Goal: Task Accomplishment & Management: Use online tool/utility

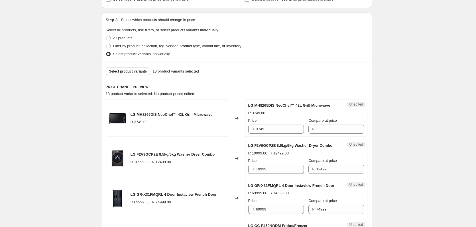
scroll to position [114, 0]
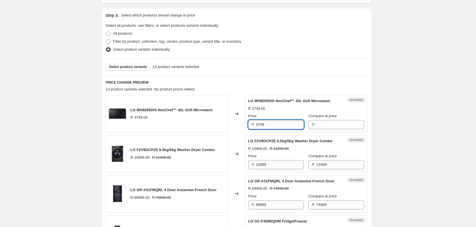
click at [284, 125] on input "3749" at bounding box center [280, 124] width 48 height 9
type input "3749"
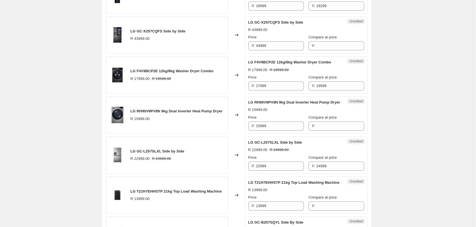
scroll to position [370, 0]
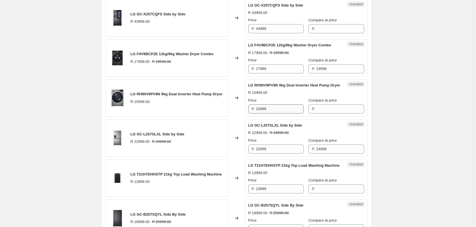
type input "3749"
click at [271, 114] on input "15999" at bounding box center [280, 109] width 48 height 9
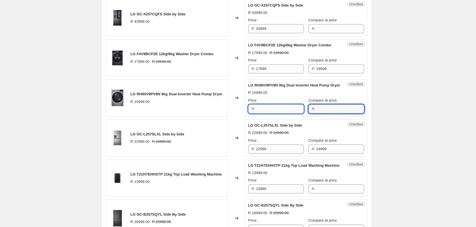
type input "15999"
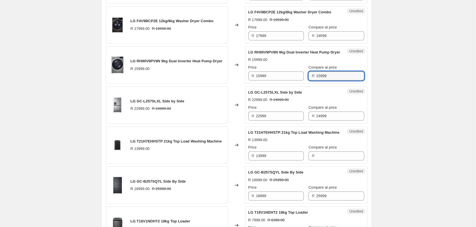
scroll to position [456, 0]
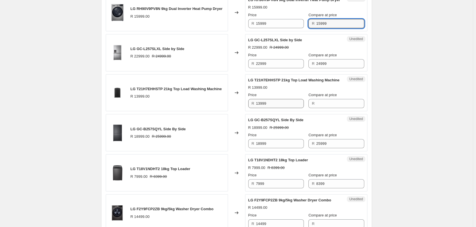
type input "15999"
click at [271, 108] on input "13999" at bounding box center [280, 103] width 48 height 9
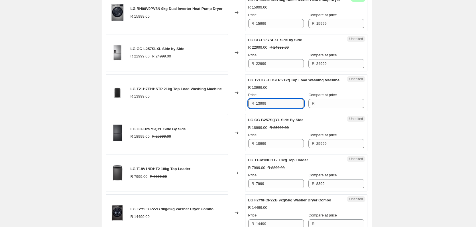
click at [271, 108] on input "13999" at bounding box center [280, 103] width 48 height 9
type input "13999"
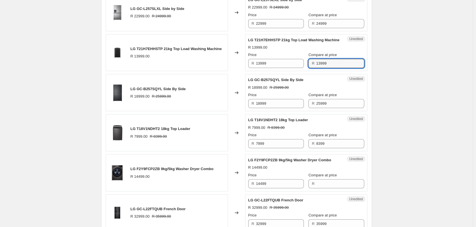
scroll to position [541, 0]
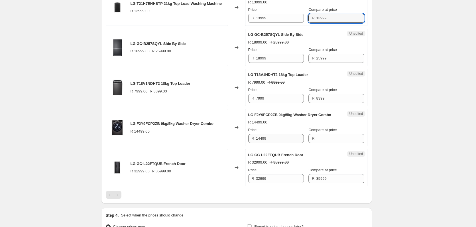
type input "13999"
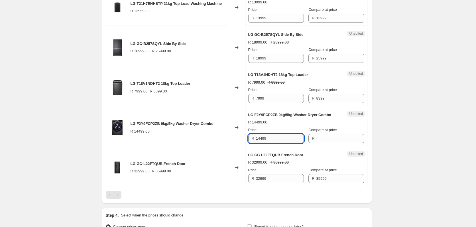
click at [279, 143] on input "14499" at bounding box center [280, 138] width 48 height 9
type input "14499"
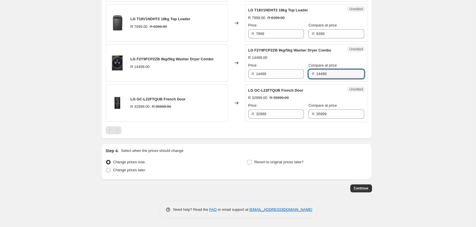
scroll to position [566, 0]
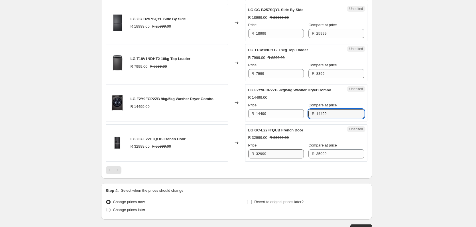
type input "14499"
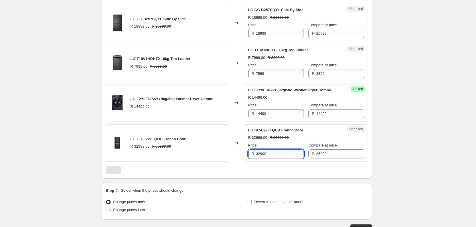
click at [278, 159] on input "32999" at bounding box center [280, 154] width 48 height 9
type input "31999"
click at [282, 118] on input "14499" at bounding box center [280, 113] width 48 height 9
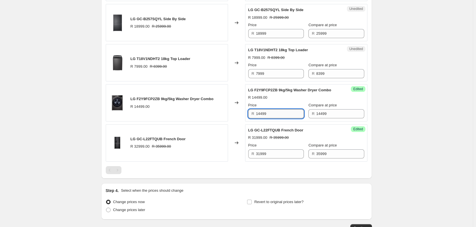
click at [282, 118] on input "14499" at bounding box center [280, 113] width 48 height 9
type input "11999"
click at [283, 78] on input "7999" at bounding box center [280, 73] width 48 height 9
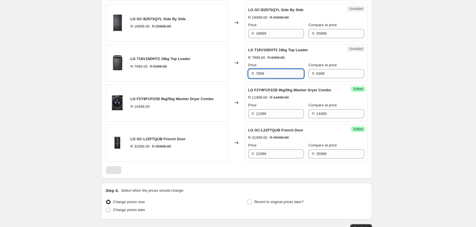
click at [283, 78] on input "7999" at bounding box center [280, 73] width 48 height 9
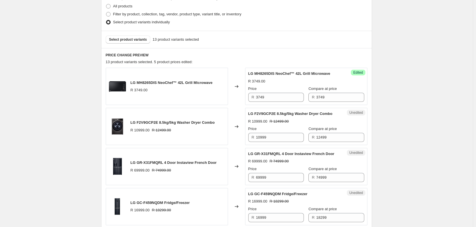
scroll to position [82, 0]
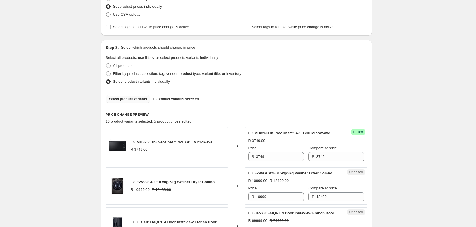
click at [120, 98] on span "Select product variants" at bounding box center [128, 99] width 38 height 5
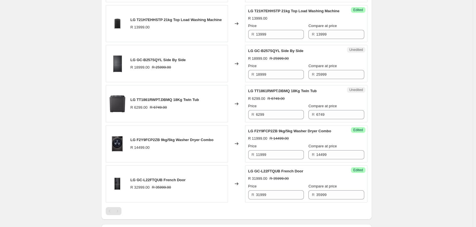
scroll to position [509, 0]
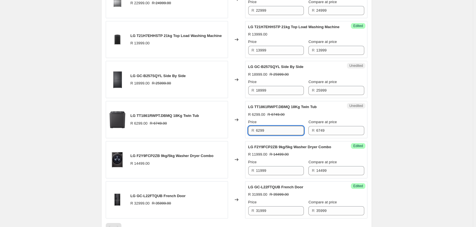
click at [285, 135] on input "6299" at bounding box center [280, 130] width 48 height 9
type input "5999"
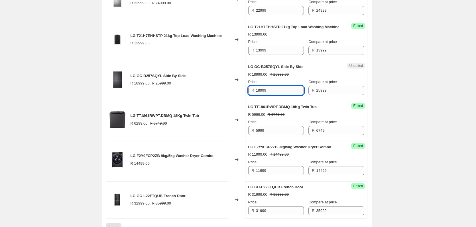
click at [285, 95] on input "18999" at bounding box center [280, 90] width 48 height 9
type input "18999"
click at [280, 55] on input "13999" at bounding box center [280, 50] width 48 height 9
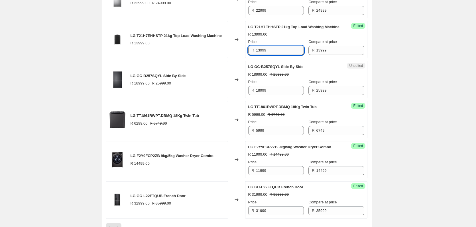
click at [280, 55] on input "13999" at bounding box center [280, 50] width 48 height 9
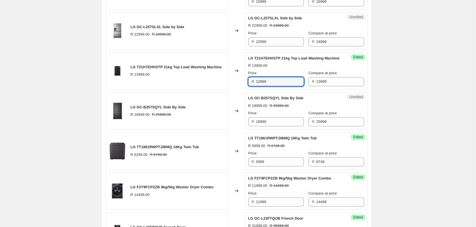
scroll to position [452, 0]
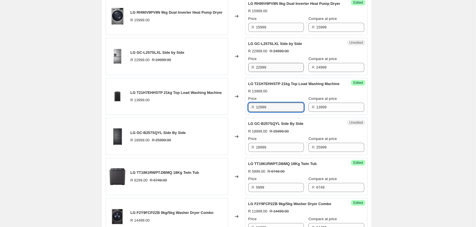
type input "12999"
click at [271, 72] on input "22999" at bounding box center [280, 67] width 48 height 9
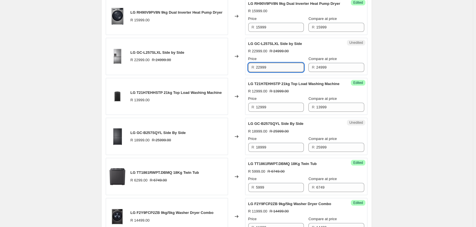
click at [271, 72] on input "22999" at bounding box center [280, 67] width 48 height 9
type input "21999"
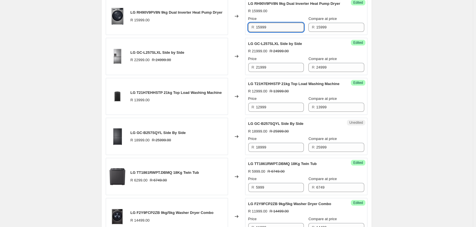
click at [270, 32] on input "15999" at bounding box center [280, 27] width 48 height 9
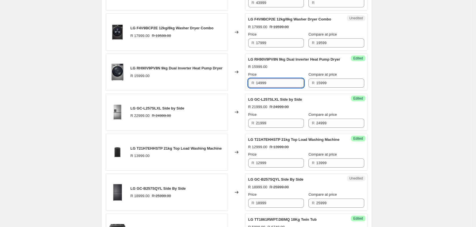
scroll to position [395, 0]
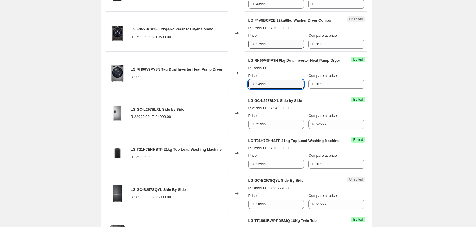
type input "14999"
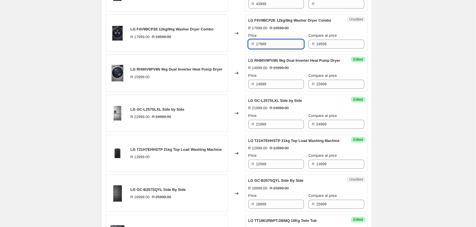
click at [281, 48] on input "17999" at bounding box center [280, 44] width 48 height 9
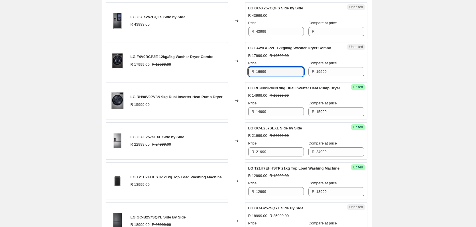
scroll to position [367, 0]
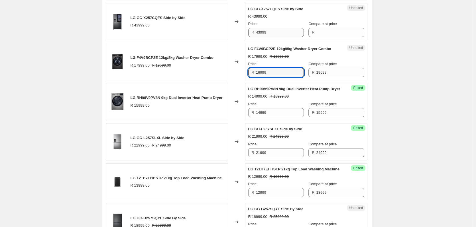
type input "16999"
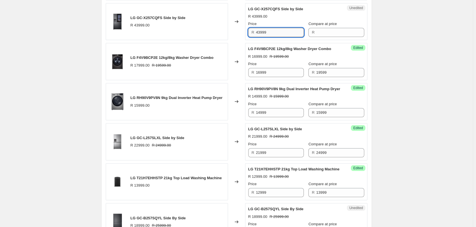
click at [286, 37] on input "43999" at bounding box center [280, 32] width 48 height 9
type input "43999"
click at [275, 37] on input "43999" at bounding box center [280, 32] width 48 height 9
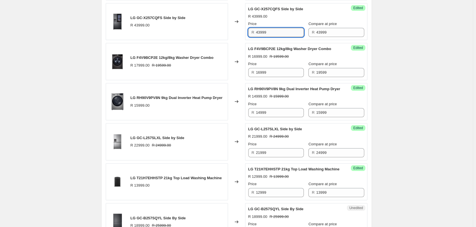
click at [275, 37] on input "43999" at bounding box center [280, 32] width 48 height 9
type input "5"
type input "44999"
click at [326, 36] on input "43999" at bounding box center [340, 32] width 48 height 9
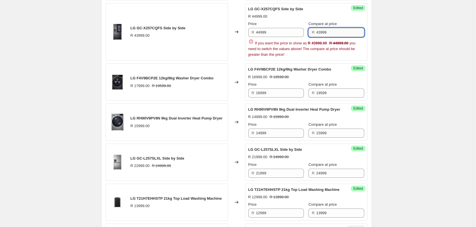
click at [326, 36] on input "43999" at bounding box center [340, 32] width 48 height 9
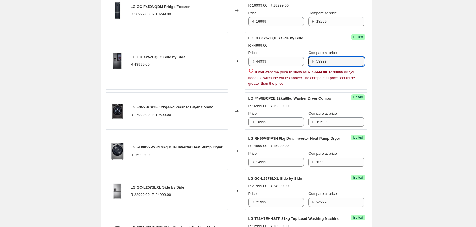
scroll to position [310, 0]
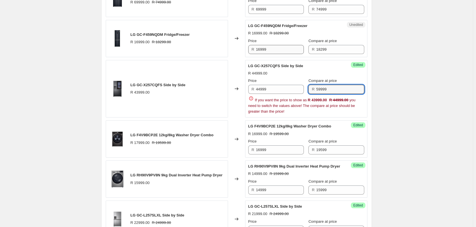
type input "59999"
click at [281, 54] on input "16999" at bounding box center [280, 49] width 48 height 9
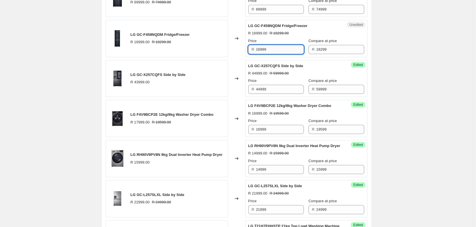
click at [281, 54] on input "16999" at bounding box center [280, 49] width 48 height 9
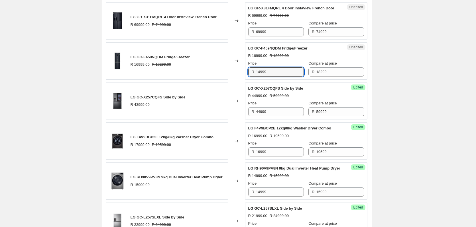
scroll to position [281, 0]
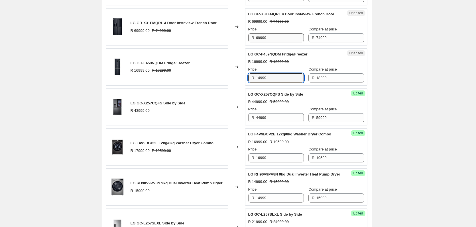
type input "14999"
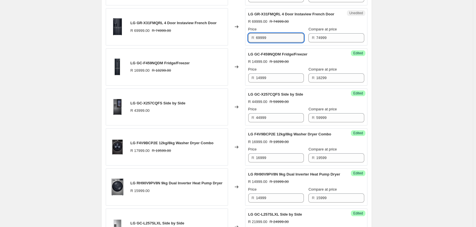
click at [275, 41] on input "69999" at bounding box center [280, 37] width 48 height 9
click at [274, 41] on input "69999" at bounding box center [280, 37] width 48 height 9
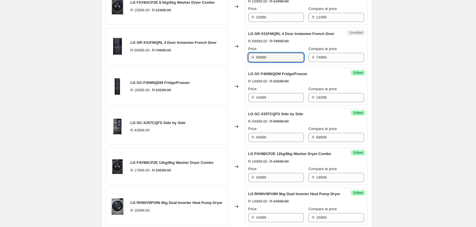
scroll to position [224, 0]
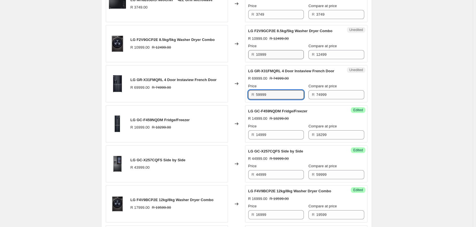
type input "59999"
click at [281, 55] on input "10999" at bounding box center [280, 54] width 48 height 9
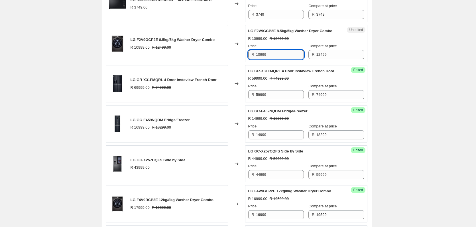
click at [281, 55] on input "10999" at bounding box center [280, 54] width 48 height 9
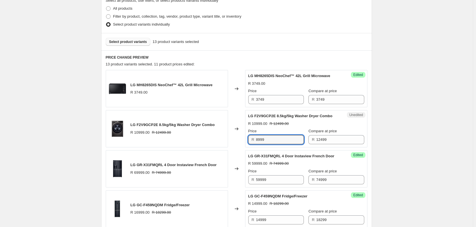
scroll to position [139, 0]
type input "8999"
click at [276, 98] on input "3749" at bounding box center [280, 99] width 48 height 9
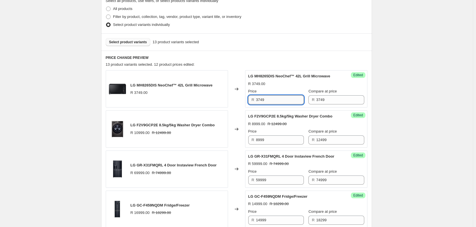
click at [277, 97] on input "3749" at bounding box center [280, 99] width 48 height 9
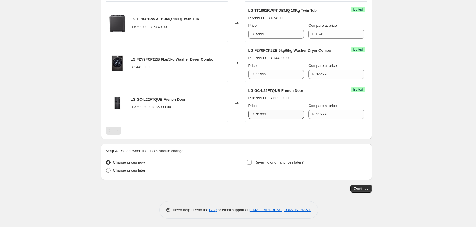
scroll to position [623, 0]
type input "3699"
click at [250, 163] on input "Revert to original prices later?" at bounding box center [249, 162] width 5 height 5
checkbox input "true"
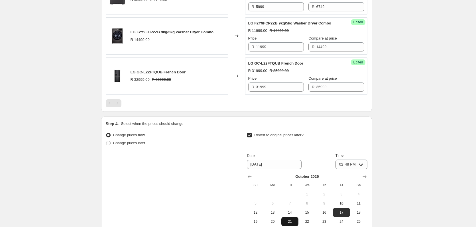
scroll to position [720, 0]
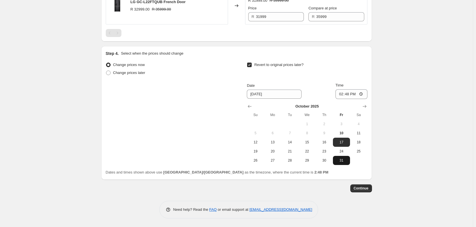
drag, startPoint x: 339, startPoint y: 164, endPoint x: 339, endPoint y: 150, distance: 14.2
click at [340, 164] on button "31" at bounding box center [341, 160] width 17 height 9
type input "[DATE]"
click at [348, 94] on input "14:48" at bounding box center [351, 94] width 32 height 10
type input "23:59"
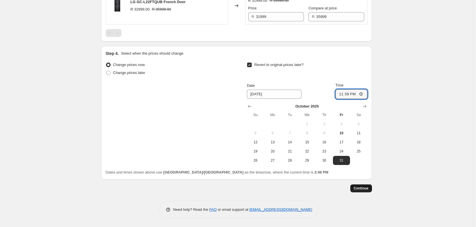
click at [356, 190] on span "Continue" at bounding box center [360, 188] width 15 height 5
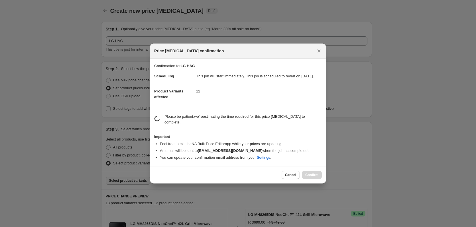
scroll to position [0, 0]
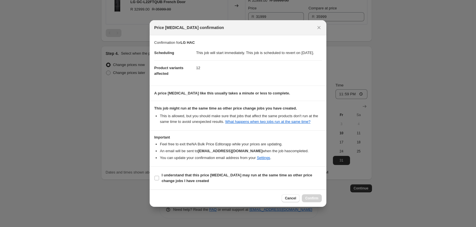
click at [154, 183] on section "I understand that this price [MEDICAL_DATA] may run at the same time as other p…" at bounding box center [238, 178] width 177 height 23
click at [160, 180] on label "I understand that this price [MEDICAL_DATA] may run at the same time as other p…" at bounding box center [237, 178] width 167 height 14
click at [159, 180] on input "I understand that this price [MEDICAL_DATA] may run at the same time as other p…" at bounding box center [156, 178] width 5 height 5
checkbox input "true"
click at [312, 200] on span "Confirm" at bounding box center [311, 198] width 13 height 5
